Goal: Task Accomplishment & Management: Use online tool/utility

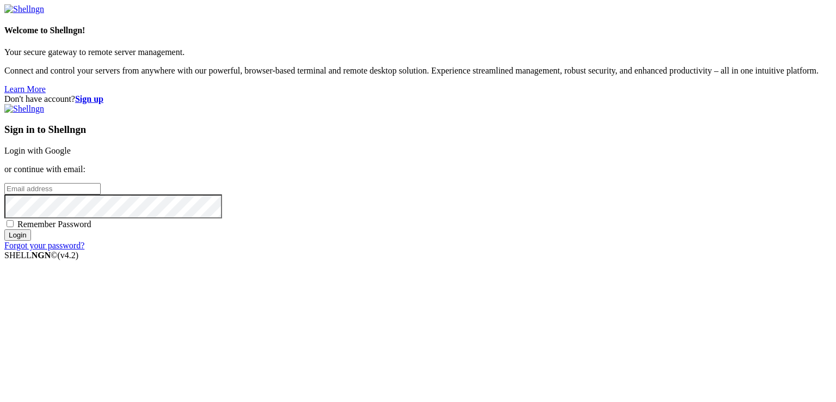
click at [71, 146] on link "Login with Google" at bounding box center [37, 150] width 66 height 9
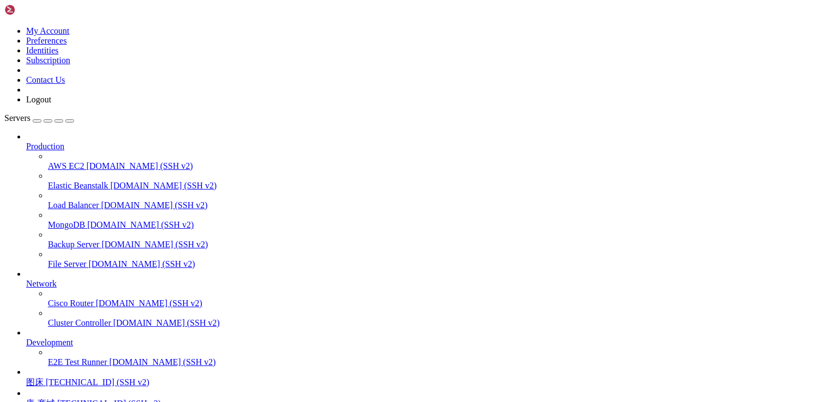
scroll to position [95, 0]
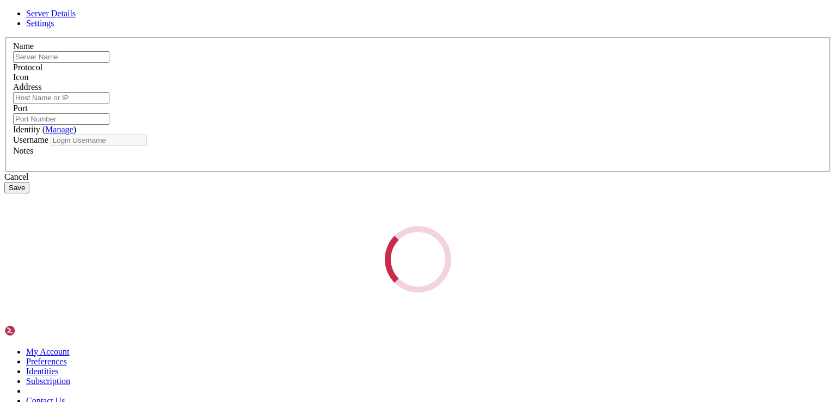
type input "图床"
type input "[TECHNICAL_ID]"
type input "22"
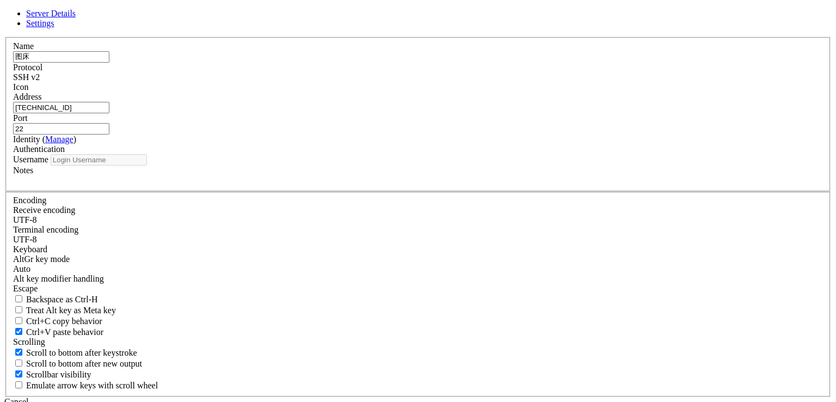
type input "root"
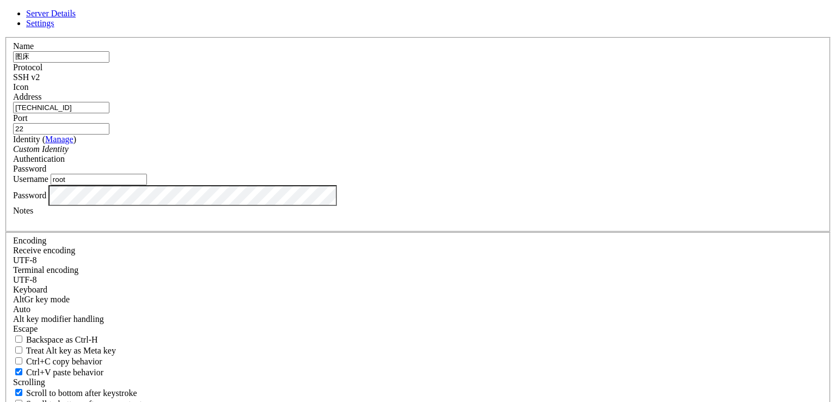
click at [109, 113] on input "[TECHNICAL_ID]" at bounding box center [61, 107] width 96 height 11
paste input "[TECHNICAL_ID]"
type input "[TECHNICAL_ID]"
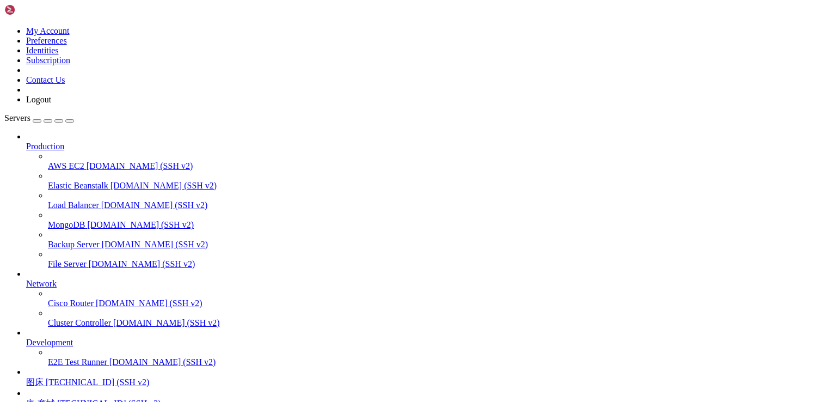
click at [90, 377] on span "[TECHNICAL_ID] (SSH v2)" at bounding box center [97, 381] width 103 height 9
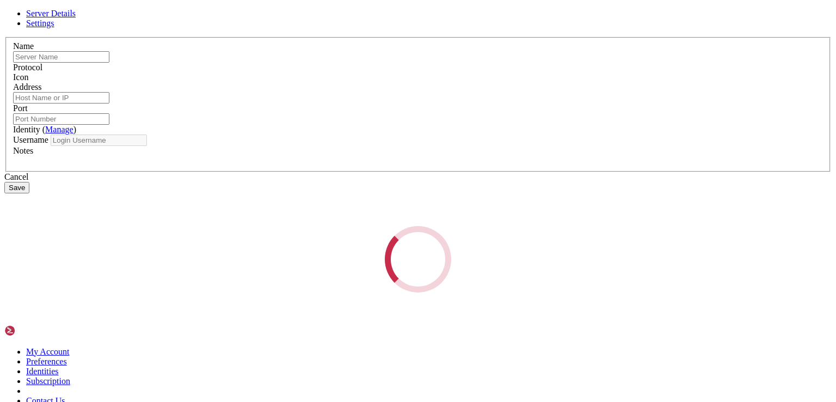
type input "图床"
type input "[TECHNICAL_ID]"
type input "22"
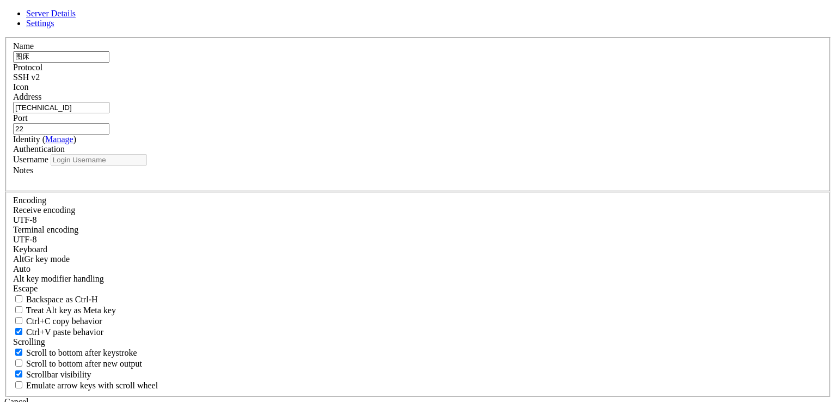
type input "root"
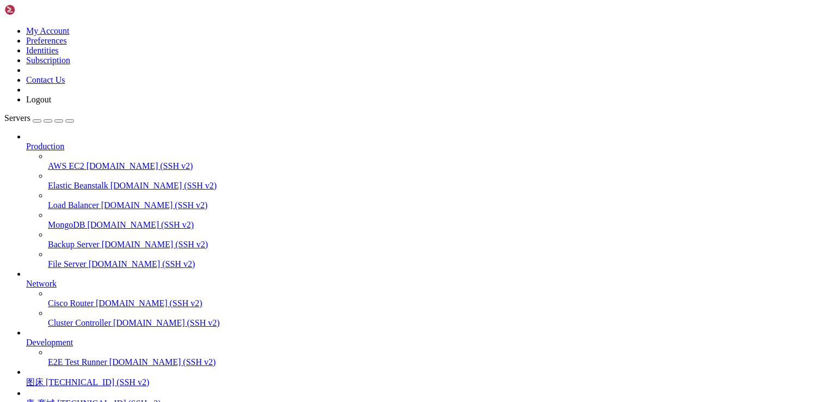
click at [44, 377] on span "图床" at bounding box center [34, 381] width 17 height 9
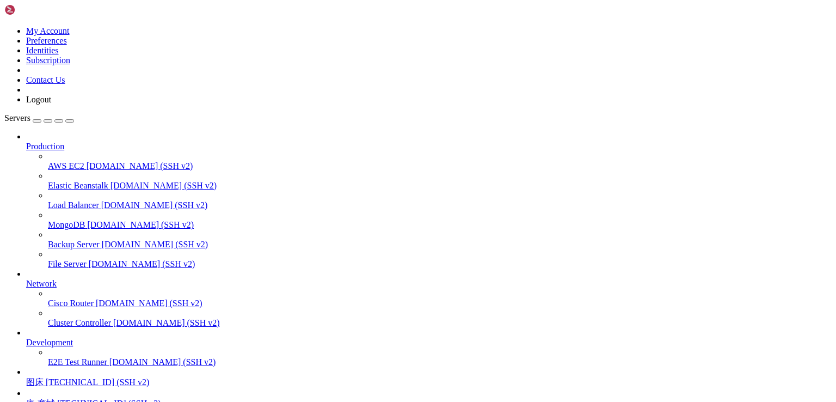
scroll to position [6618, 0]
drag, startPoint x: 375, startPoint y: 755, endPoint x: 309, endPoint y: 777, distance: 70.2
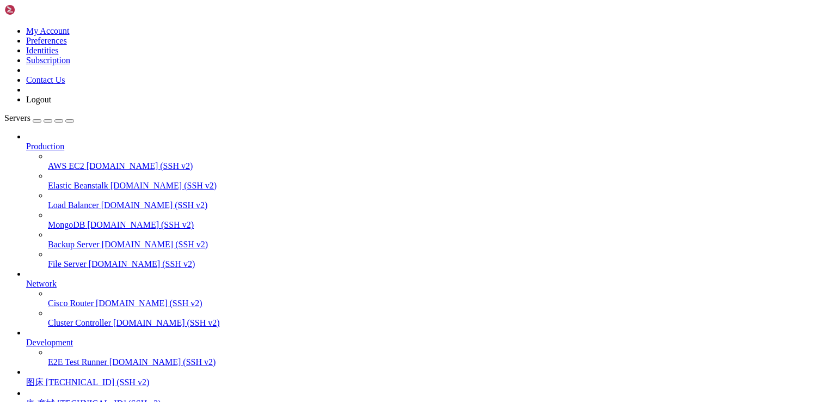
scroll to position [43779, 0]
drag, startPoint x: 91, startPoint y: 895, endPoint x: 252, endPoint y: 892, distance: 161.2
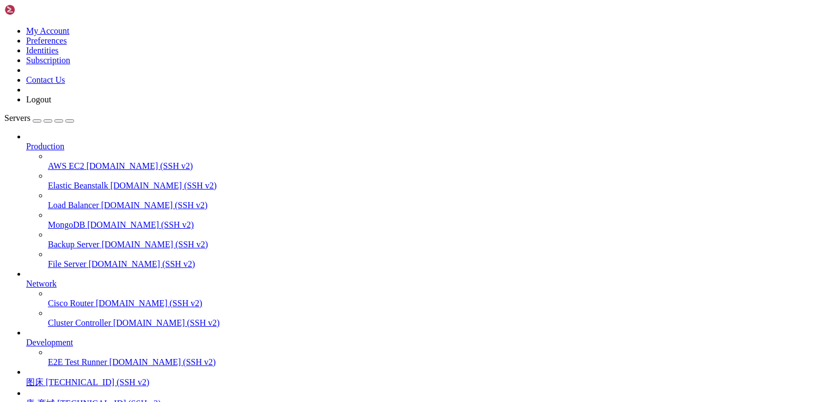
scroll to position [44102, 0]
